Goal: Check status

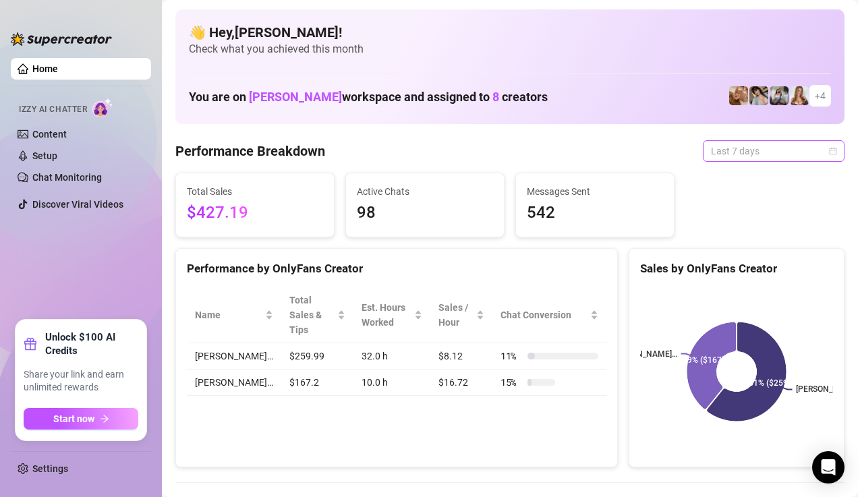
click at [742, 158] on span "Last 7 days" at bounding box center [773, 151] width 125 height 20
click at [740, 154] on span "Last 7 days" at bounding box center [773, 151] width 125 height 20
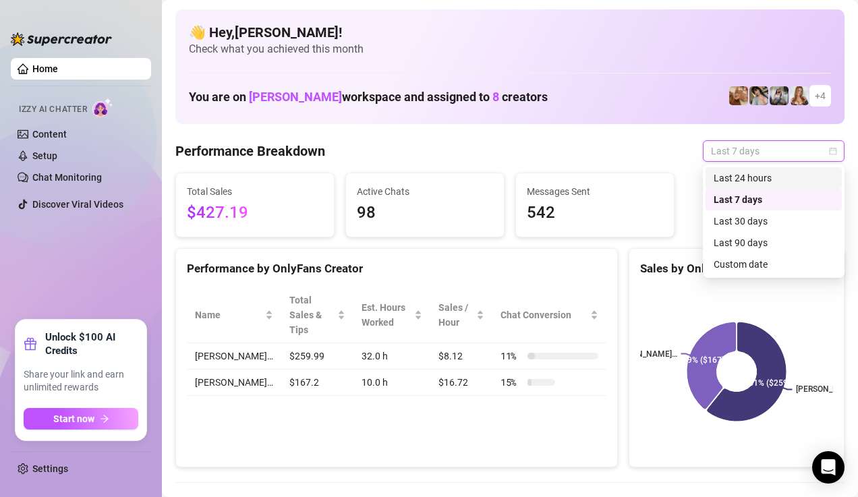
click at [730, 180] on div "Last 24 hours" at bounding box center [773, 178] width 120 height 15
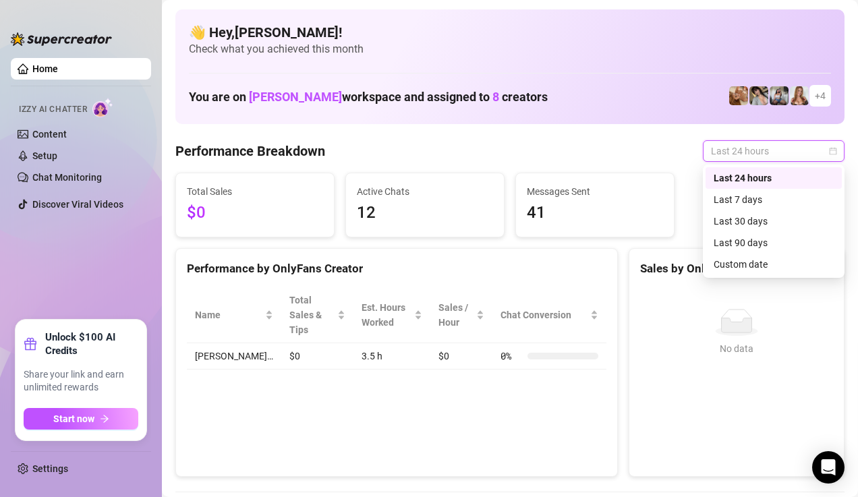
click at [736, 155] on span "Last 24 hours" at bounding box center [773, 151] width 125 height 20
click at [732, 203] on div "Last 7 days" at bounding box center [773, 199] width 120 height 15
